Goal: Task Accomplishment & Management: Complete application form

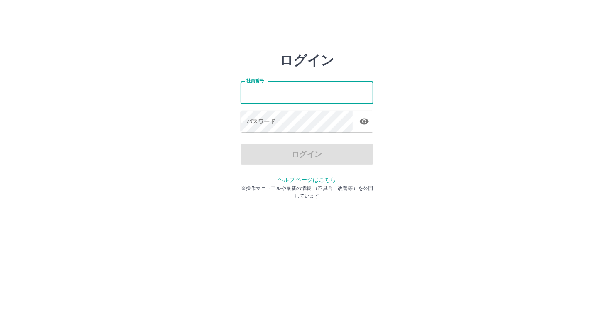
type input "*******"
drag, startPoint x: 286, startPoint y: 99, endPoint x: 201, endPoint y: 99, distance: 84.8
click at [201, 99] on div "ログイン 社員番号 ******* 社員番号 パスワード パスワード ログイン ヘルプページはこちら ※操作マニュアルや最新の情報 （不具合、改善等）を公開し…" at bounding box center [307, 118] width 499 height 133
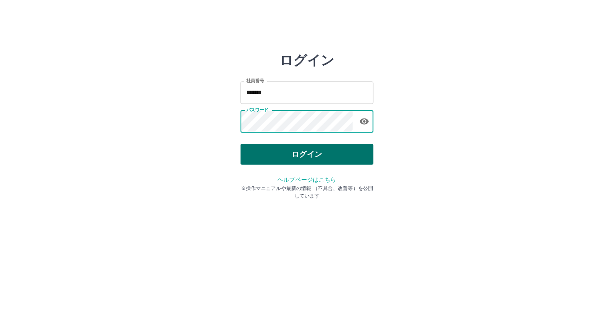
click at [273, 160] on button "ログイン" at bounding box center [307, 154] width 133 height 21
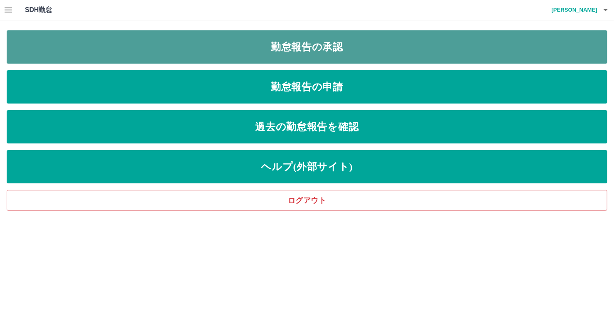
click at [251, 53] on link "勤怠報告の承認" at bounding box center [307, 46] width 601 height 33
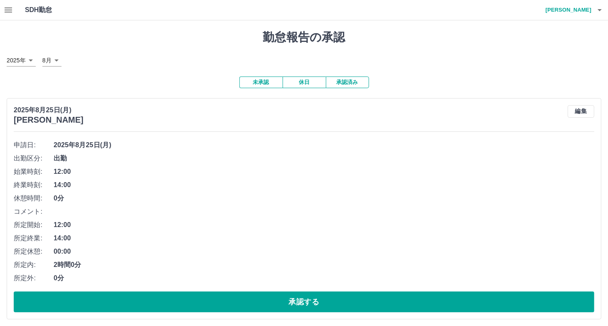
click at [352, 81] on button "承認済み" at bounding box center [347, 82] width 43 height 12
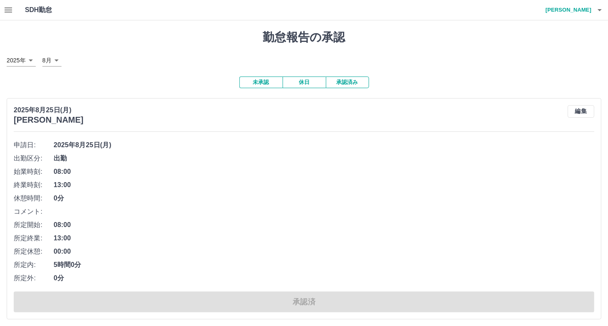
click at [10, 10] on icon "button" at bounding box center [8, 9] width 7 height 5
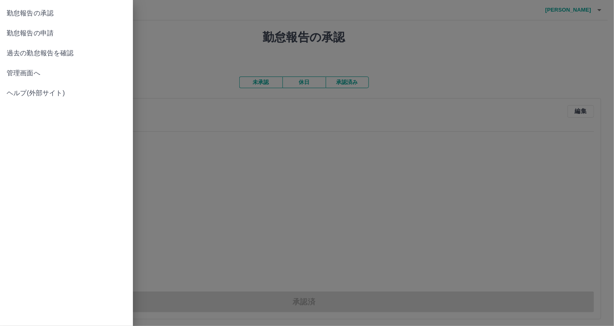
click at [52, 30] on span "勤怠報告の申請" at bounding box center [67, 33] width 120 height 10
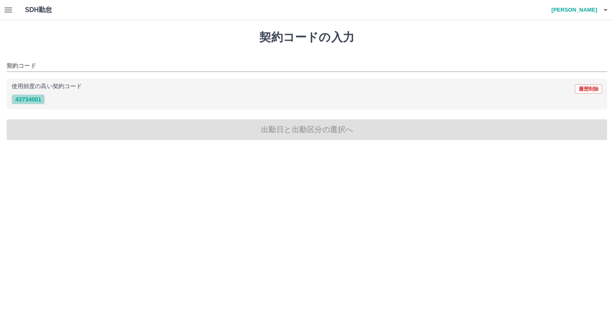
click at [32, 99] on button "43734001" at bounding box center [28, 99] width 33 height 10
type input "********"
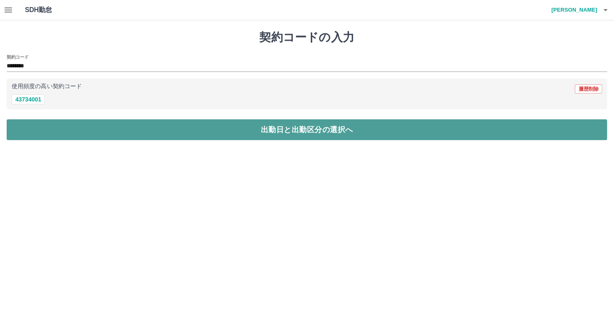
click at [45, 125] on button "出勤日と出勤区分の選択へ" at bounding box center [307, 129] width 601 height 21
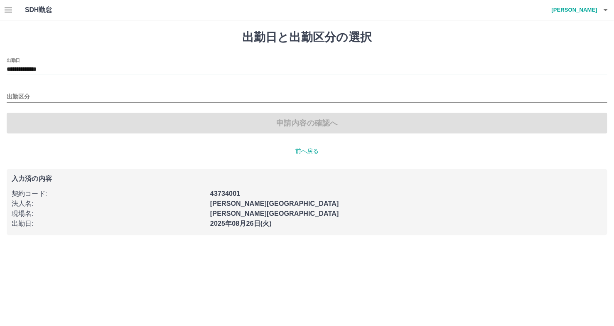
click at [44, 69] on input "**********" at bounding box center [307, 69] width 601 height 10
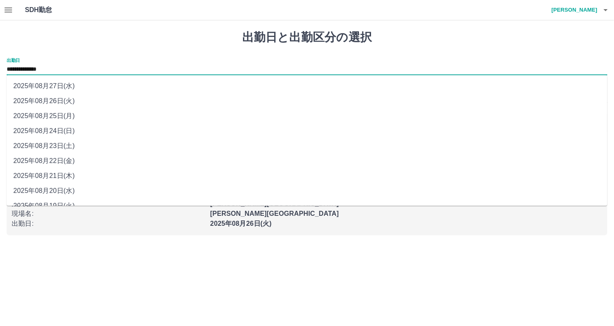
click at [50, 117] on li "2025年08月25日(月)" at bounding box center [307, 116] width 601 height 15
type input "**********"
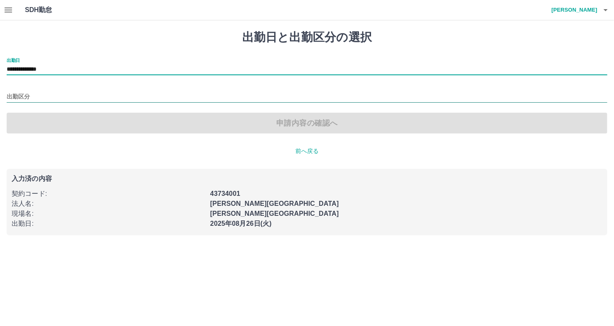
click at [31, 97] on input "出勤区分" at bounding box center [307, 97] width 601 height 10
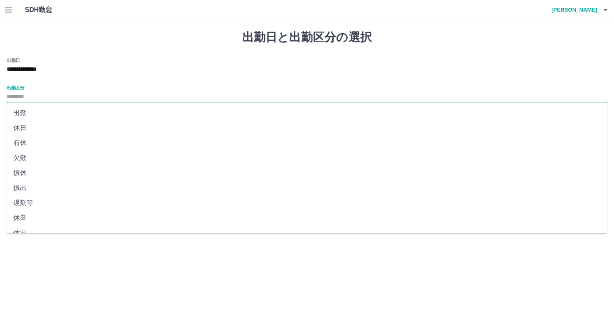
click at [30, 112] on li "出勤" at bounding box center [307, 113] width 601 height 15
type input "**"
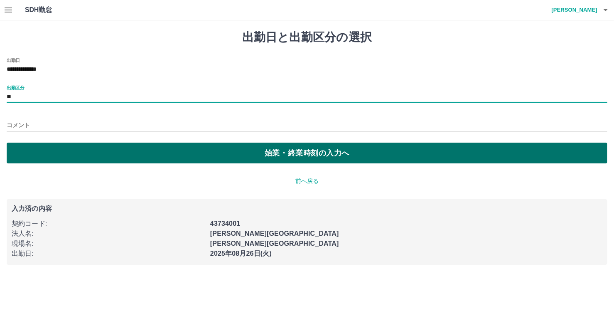
click at [47, 156] on button "始業・終業時刻の入力へ" at bounding box center [307, 153] width 601 height 21
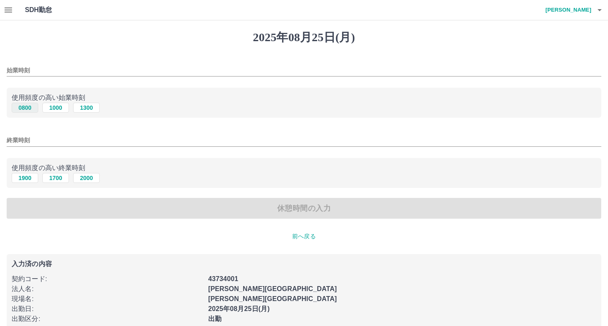
click at [25, 104] on button "0800" at bounding box center [25, 108] width 27 height 10
type input "****"
click at [26, 177] on button "1900" at bounding box center [25, 178] width 27 height 10
type input "****"
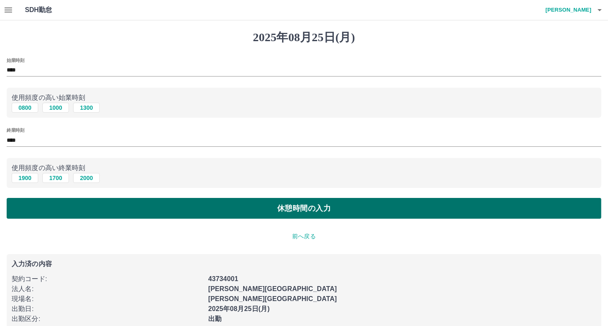
click at [120, 205] on button "休憩時間の入力" at bounding box center [304, 208] width 595 height 21
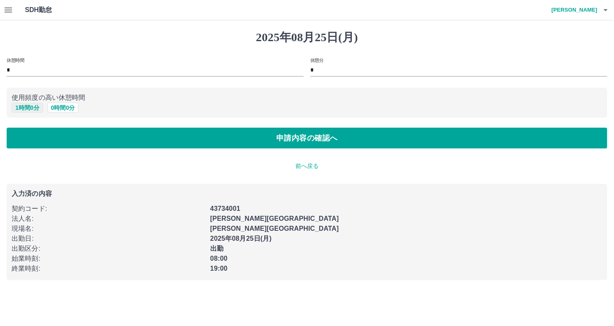
click at [17, 109] on button "1 時間 0 分" at bounding box center [28, 108] width 32 height 10
type input "*"
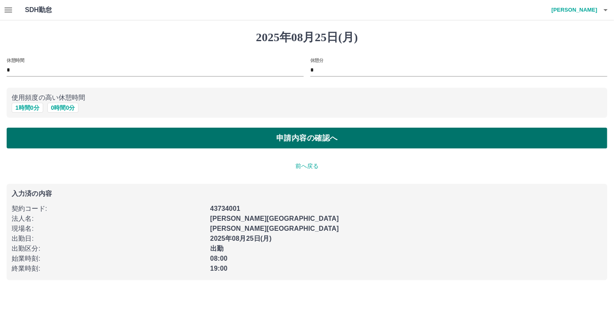
click at [148, 133] on button "申請内容の確認へ" at bounding box center [307, 138] width 601 height 21
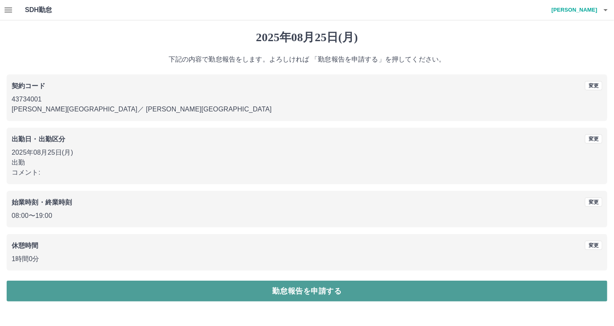
click at [381, 293] on button "勤怠報告を申請する" at bounding box center [307, 291] width 601 height 21
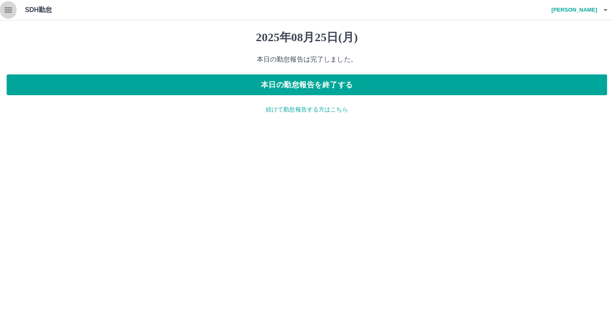
click at [9, 7] on icon "button" at bounding box center [8, 9] width 7 height 5
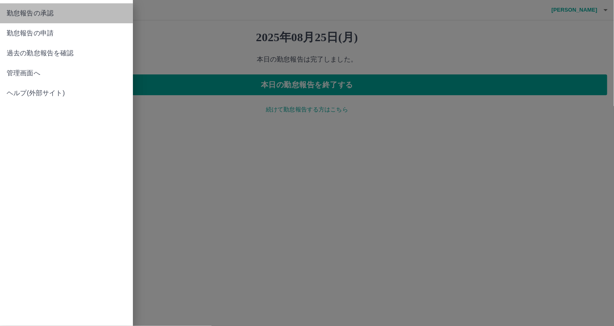
click at [31, 14] on span "勤怠報告の承認" at bounding box center [67, 13] width 120 height 10
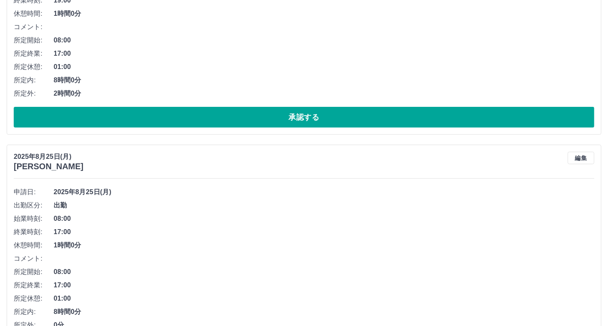
scroll to position [291, 0]
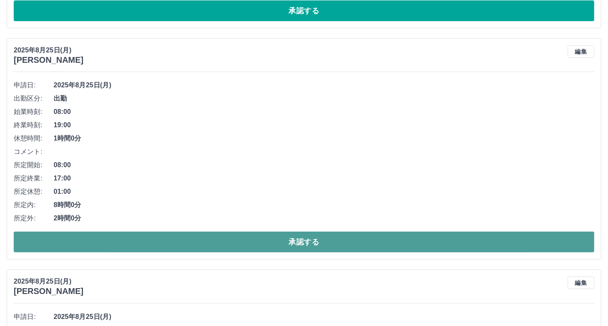
click at [93, 238] on button "承認する" at bounding box center [304, 242] width 581 height 21
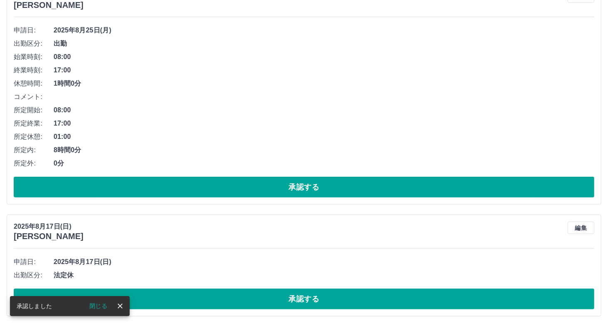
scroll to position [374, 0]
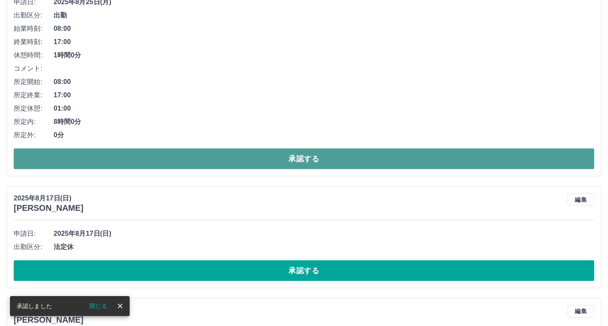
click at [90, 153] on button "承認する" at bounding box center [304, 158] width 581 height 21
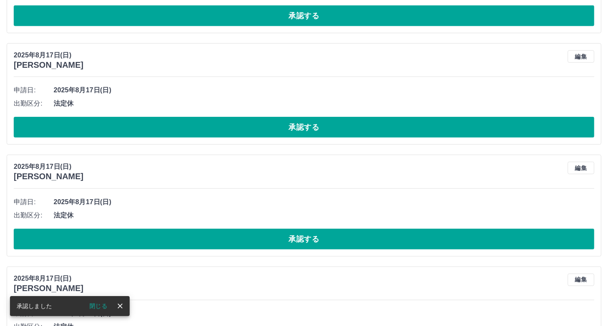
scroll to position [671, 0]
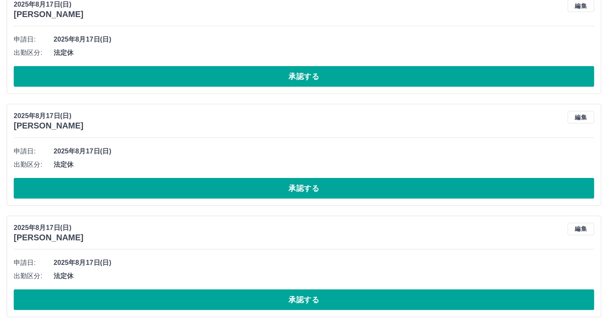
click at [145, 287] on div "申請日: [DATE] 出勤区分: 法定休 承認する" at bounding box center [304, 283] width 581 height 54
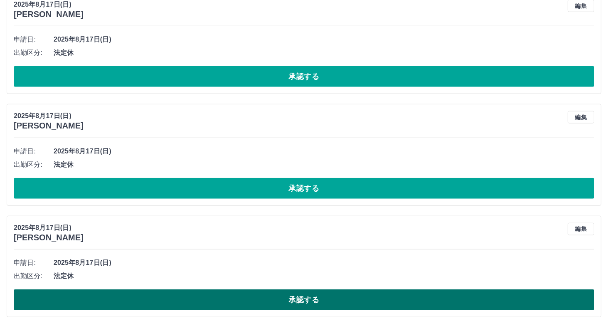
click at [137, 294] on button "承認する" at bounding box center [304, 299] width 581 height 21
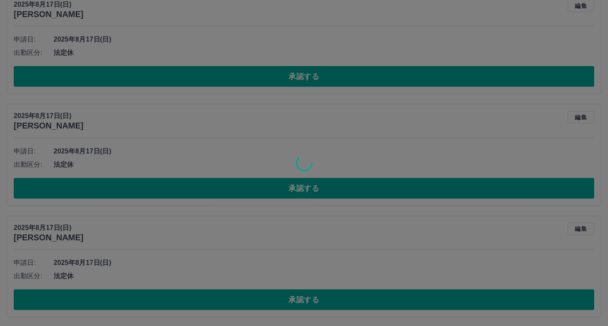
scroll to position [560, 0]
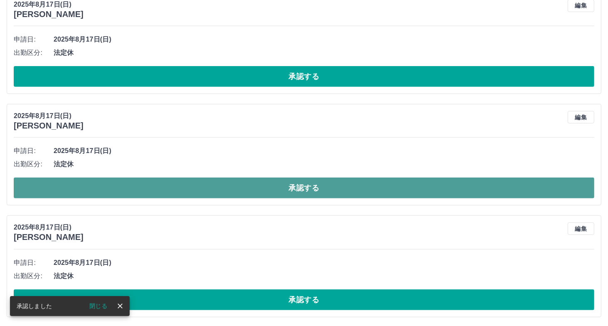
click at [140, 190] on button "承認する" at bounding box center [304, 188] width 581 height 21
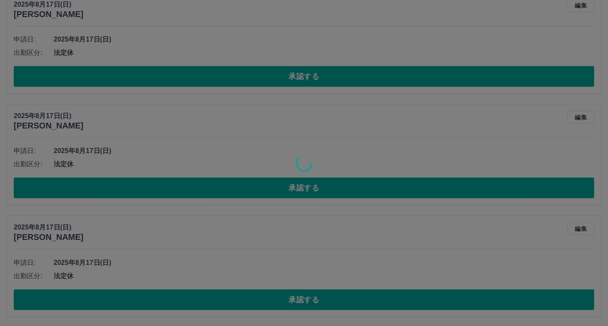
scroll to position [449, 0]
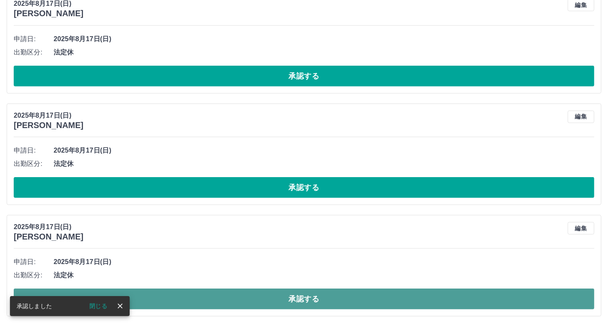
click at [197, 294] on button "承認する" at bounding box center [304, 299] width 581 height 21
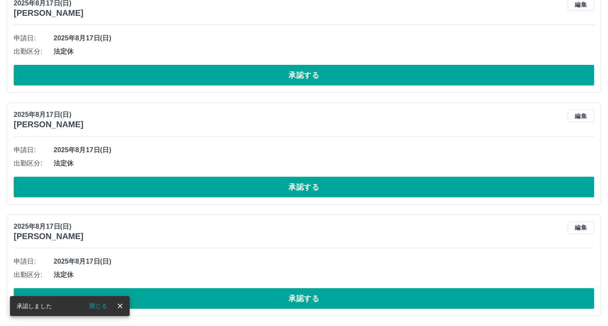
scroll to position [338, 0]
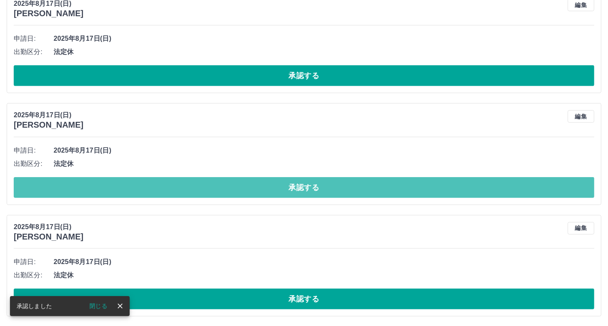
click at [173, 189] on button "承認する" at bounding box center [304, 187] width 581 height 21
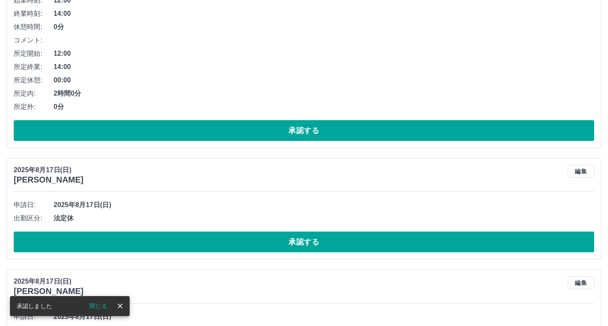
scroll to position [226, 0]
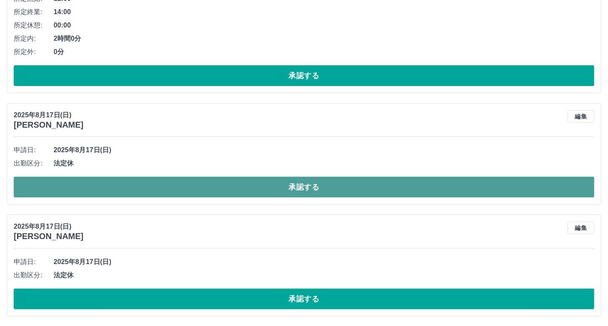
click at [109, 191] on button "承認する" at bounding box center [304, 187] width 581 height 21
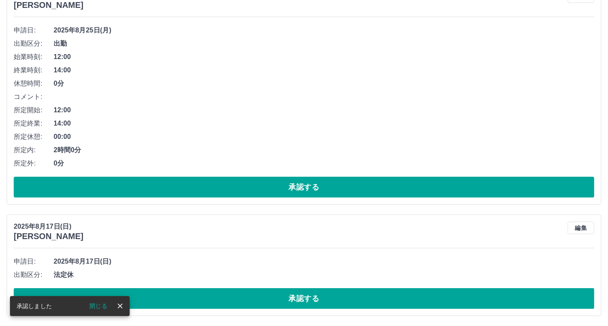
scroll to position [115, 0]
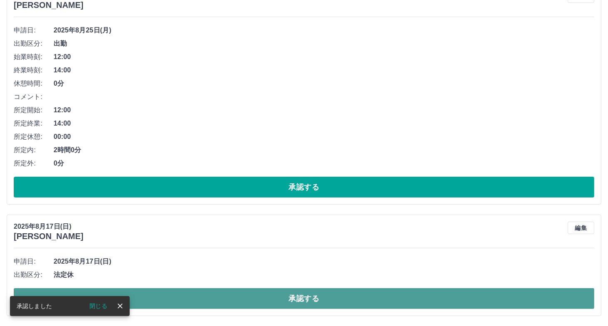
click at [183, 303] on button "承認する" at bounding box center [304, 298] width 581 height 21
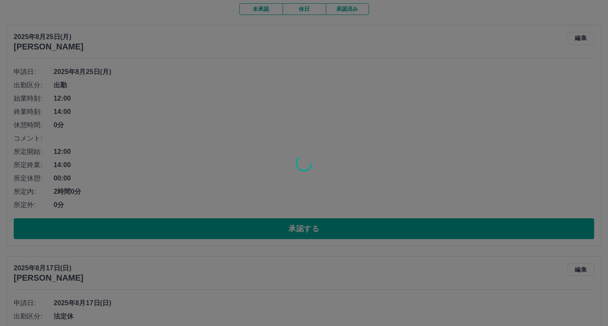
scroll to position [3, 0]
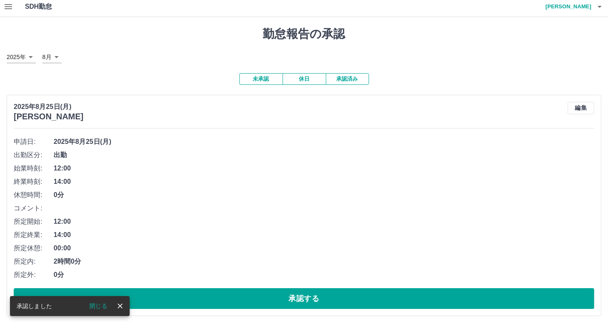
click at [303, 76] on button "休日" at bounding box center [304, 79] width 43 height 12
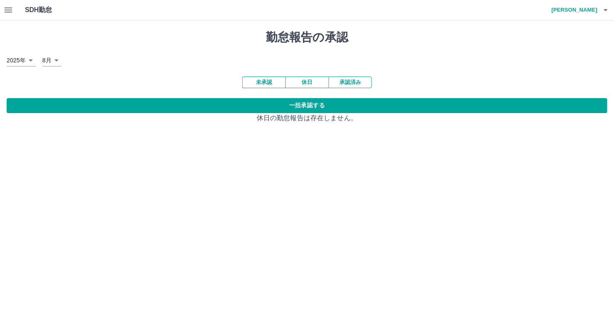
click at [267, 81] on button "未承認" at bounding box center [263, 82] width 43 height 12
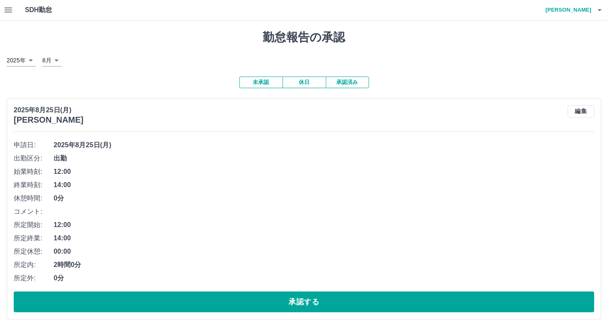
click at [355, 79] on button "承認済み" at bounding box center [347, 82] width 43 height 12
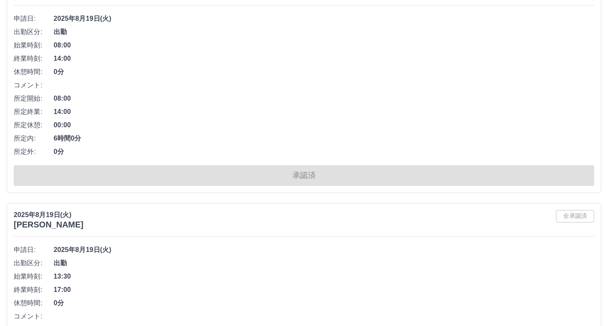
scroll to position [5579, 0]
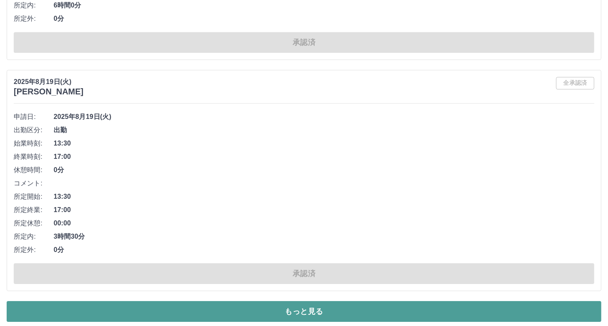
click at [307, 308] on button "もっと見る" at bounding box center [304, 311] width 595 height 21
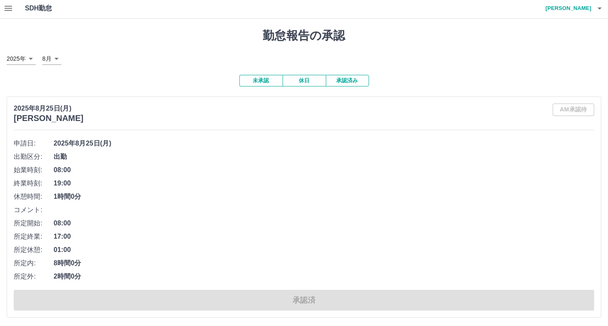
scroll to position [0, 0]
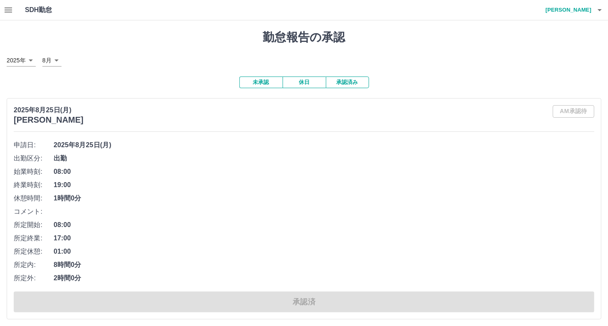
click at [267, 84] on button "未承認" at bounding box center [260, 82] width 43 height 12
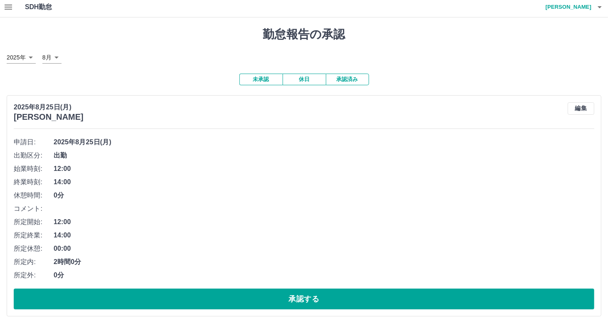
scroll to position [3, 0]
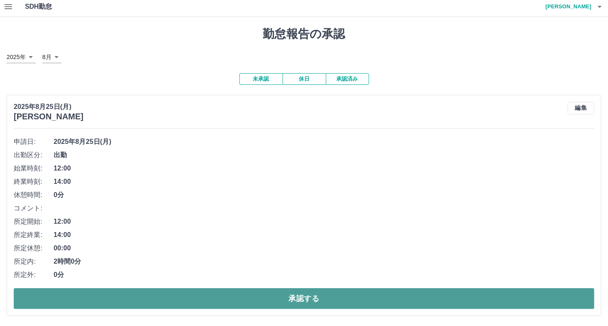
click at [255, 294] on button "承認する" at bounding box center [304, 298] width 581 height 21
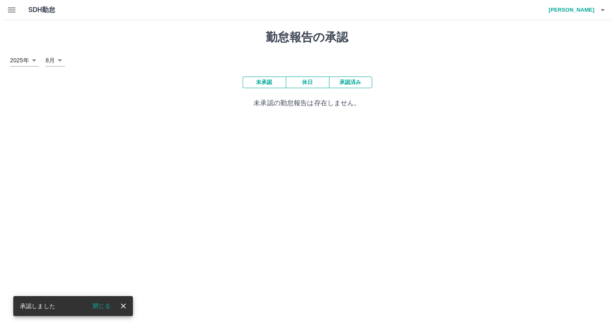
scroll to position [0, 0]
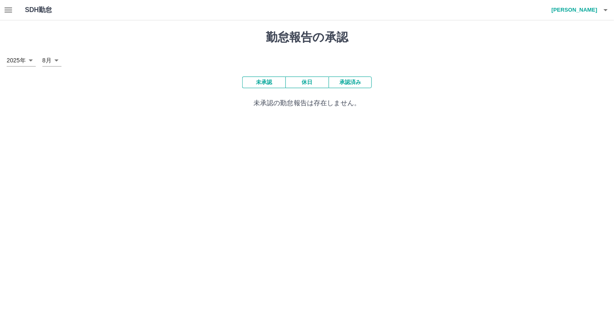
click at [604, 15] on button "button" at bounding box center [606, 10] width 17 height 20
click at [572, 62] on li "ログアウト" at bounding box center [571, 60] width 74 height 15
